Goal: Information Seeking & Learning: Learn about a topic

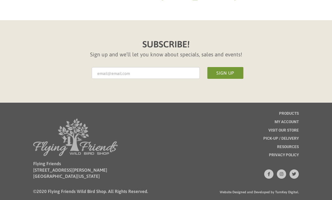
scroll to position [1049, 0]
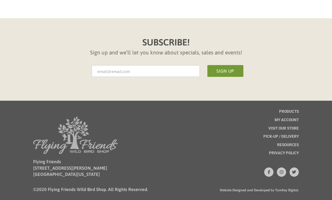
click at [291, 117] on div "Flying Friends 435 Angela Lane #17 Crystal Lake, Illinois 60014 ©2020 Flying Fr…" at bounding box center [166, 156] width 332 height 110
click at [291, 114] on span "Products" at bounding box center [289, 112] width 20 height 4
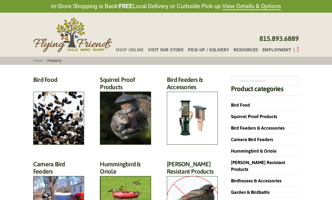
click at [201, 94] on h2 "Bird Feeders & Accessories (172)" at bounding box center [192, 85] width 51 height 18
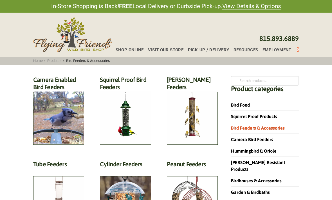
click at [63, 94] on h2 "Camera Enabled Bird Feeders (2)" at bounding box center [58, 85] width 51 height 18
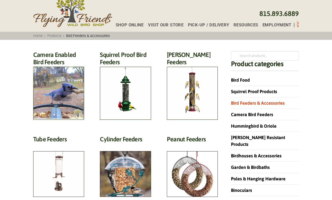
scroll to position [31, 0]
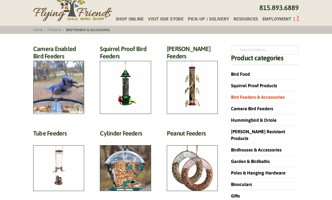
click at [131, 63] on h2 "Squirrel Proof Bird Feeders (10)" at bounding box center [125, 54] width 51 height 18
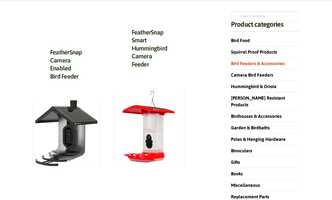
scroll to position [65, 0]
click at [74, 132] on img at bounding box center [66, 133] width 66 height 66
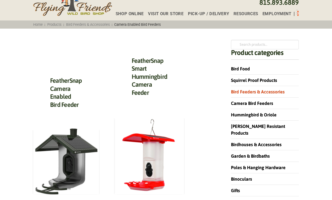
scroll to position [0, 0]
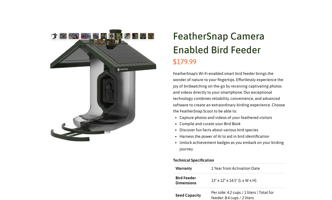
scroll to position [69, 0]
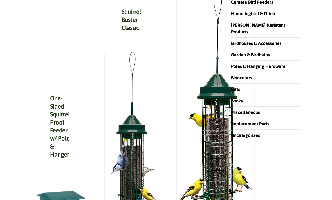
scroll to position [137, 0]
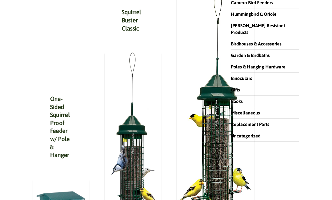
click at [134, 113] on img at bounding box center [133, 143] width 57 height 182
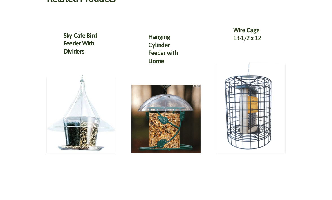
scroll to position [502, 0]
click at [163, 60] on link "Hanging Cylinder Feeder with Dome" at bounding box center [163, 48] width 30 height 31
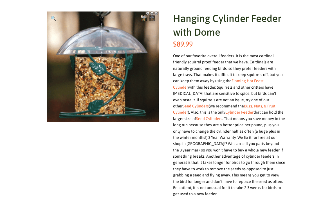
scroll to position [88, 0]
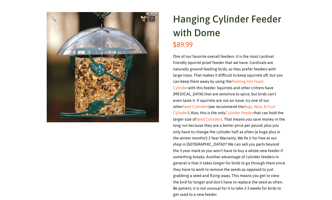
click at [243, 80] on link "Flaming Hot Feast Cylinder" at bounding box center [218, 84] width 91 height 11
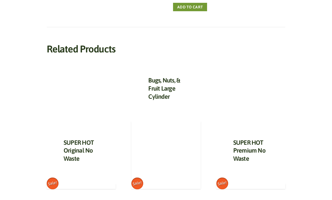
scroll to position [306, 0]
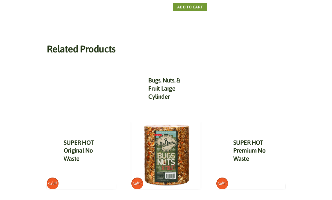
click at [169, 145] on img at bounding box center [165, 155] width 69 height 69
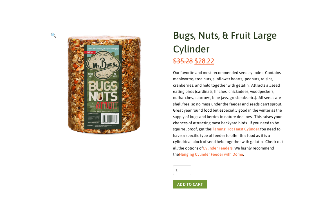
scroll to position [71, 0]
click at [212, 154] on link "Hanging Cylinder Feeder with Dome" at bounding box center [211, 155] width 64 height 4
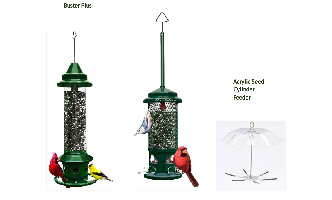
scroll to position [417, 0]
click at [244, 78] on link "Acrylic Seed Cylinder Feeder" at bounding box center [248, 89] width 31 height 23
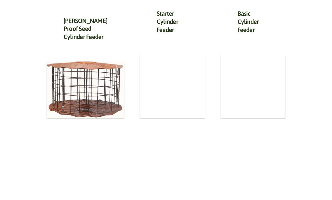
scroll to position [329, 0]
